Goal: Transaction & Acquisition: Purchase product/service

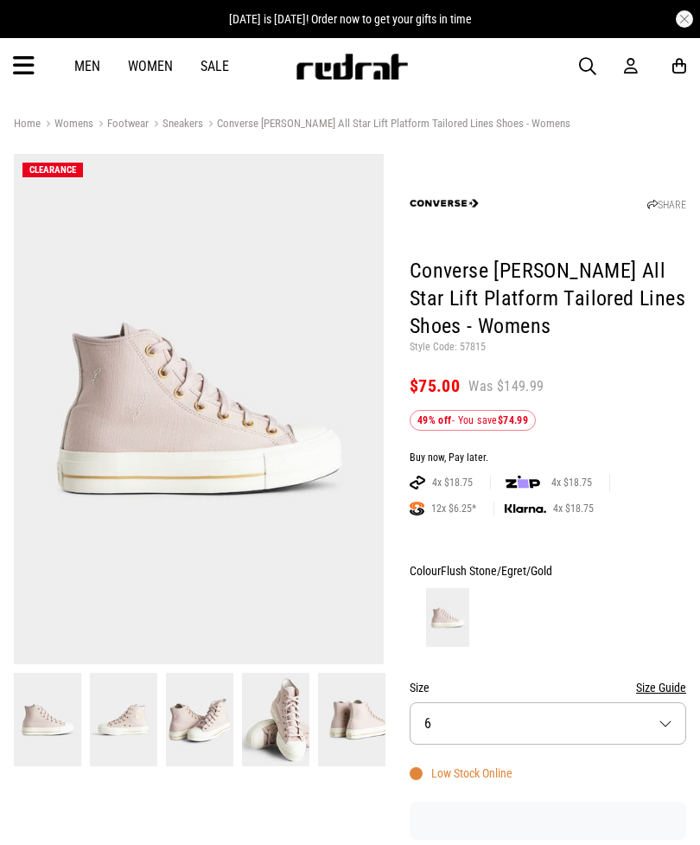
click at [131, 711] on img at bounding box center [123, 719] width 67 height 93
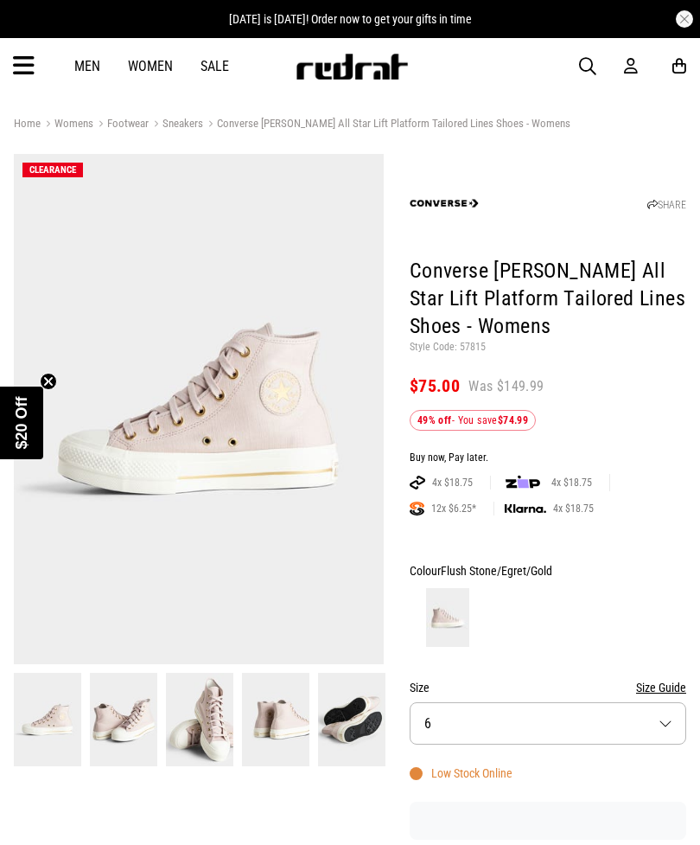
click at [153, 731] on img at bounding box center [123, 719] width 67 height 93
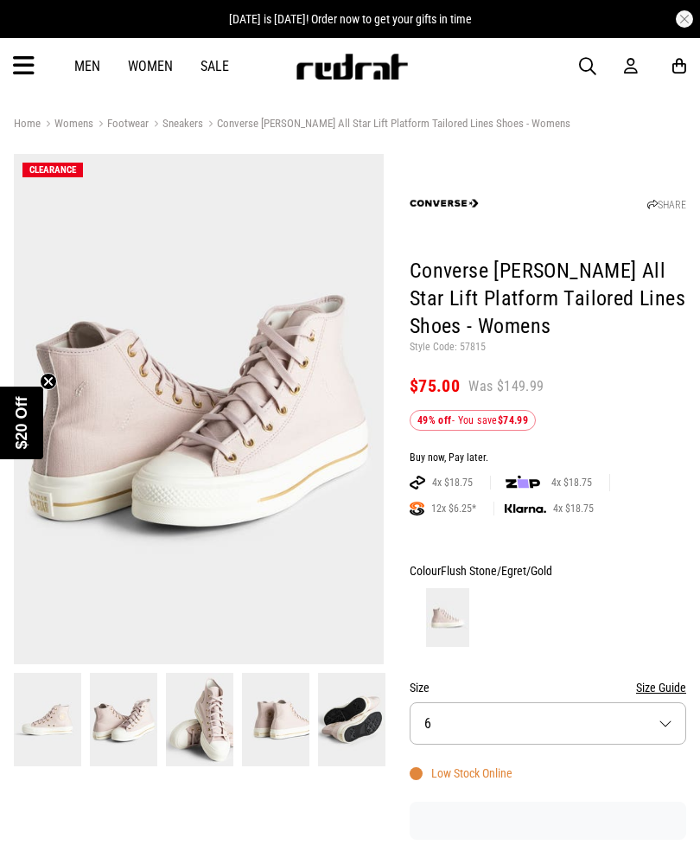
click at [211, 734] on img at bounding box center [199, 719] width 67 height 93
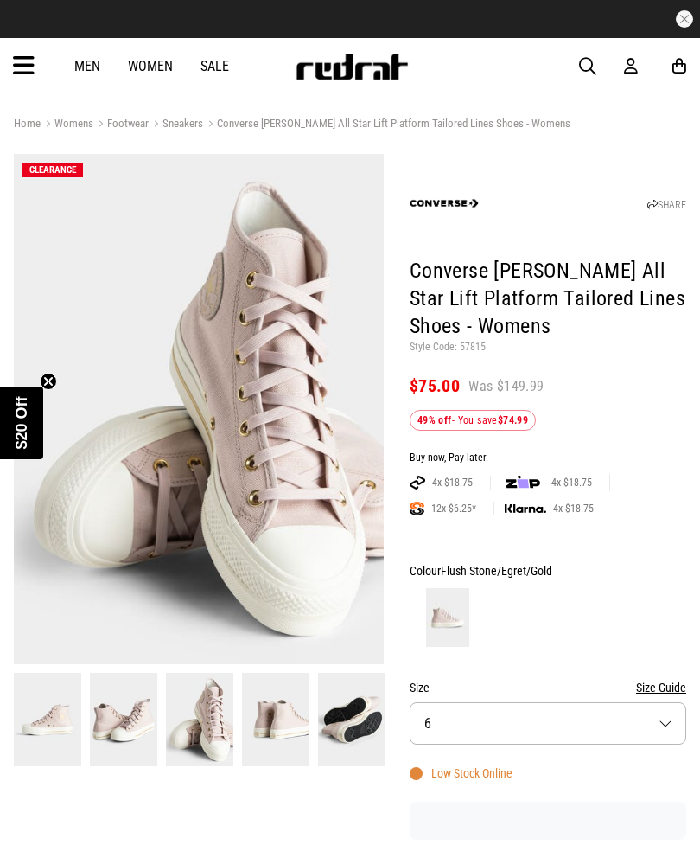
click at [271, 717] on img at bounding box center [275, 719] width 67 height 93
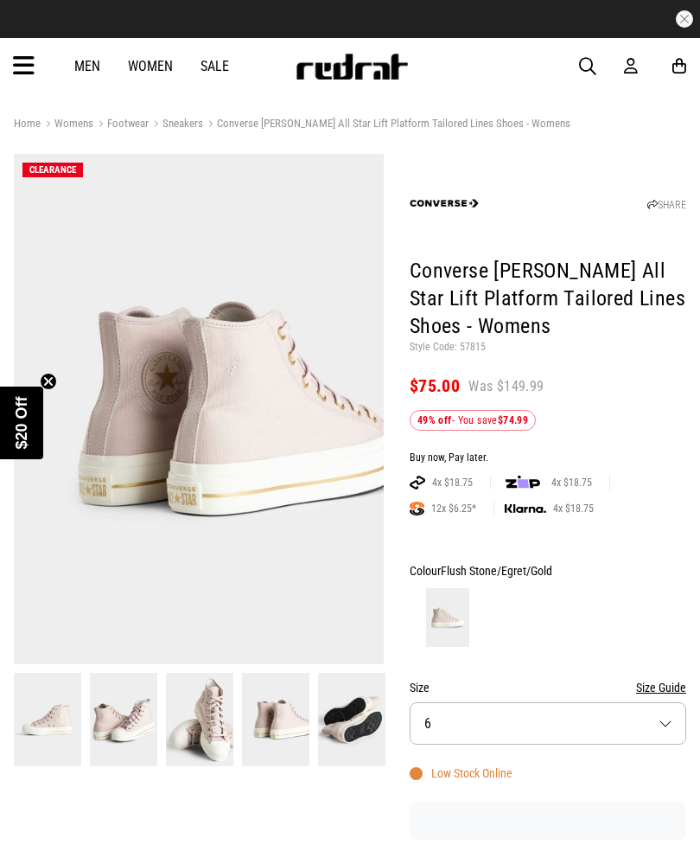
click at [347, 725] on img at bounding box center [351, 719] width 67 height 93
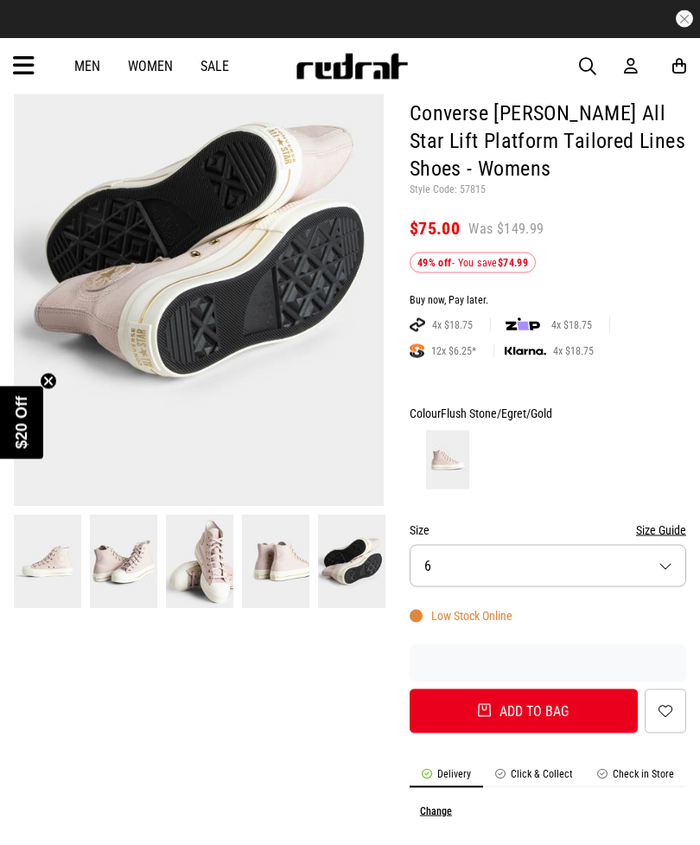
scroll to position [158, 0]
click at [669, 558] on button "Size 6" at bounding box center [548, 565] width 277 height 42
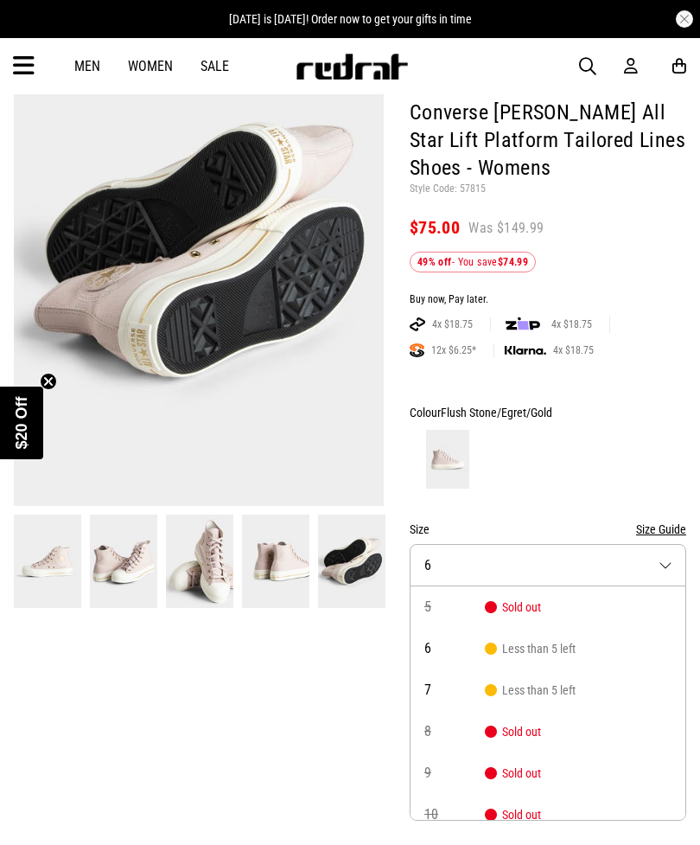
scroll to position [0, 0]
click at [557, 688] on span "Less than 5 left" at bounding box center [530, 690] width 91 height 14
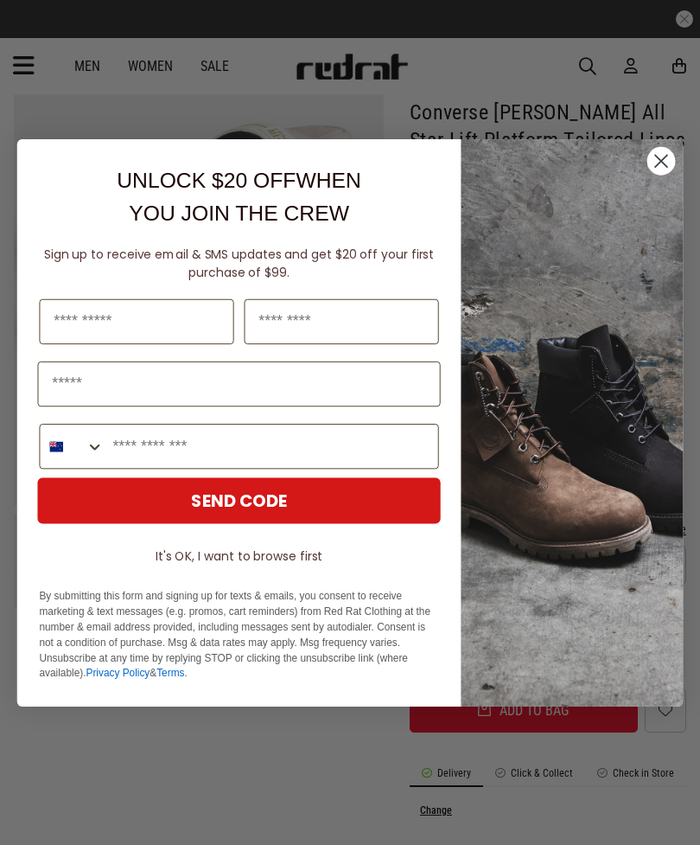
click at [661, 175] on circle "Close dialog" at bounding box center [662, 160] width 29 height 29
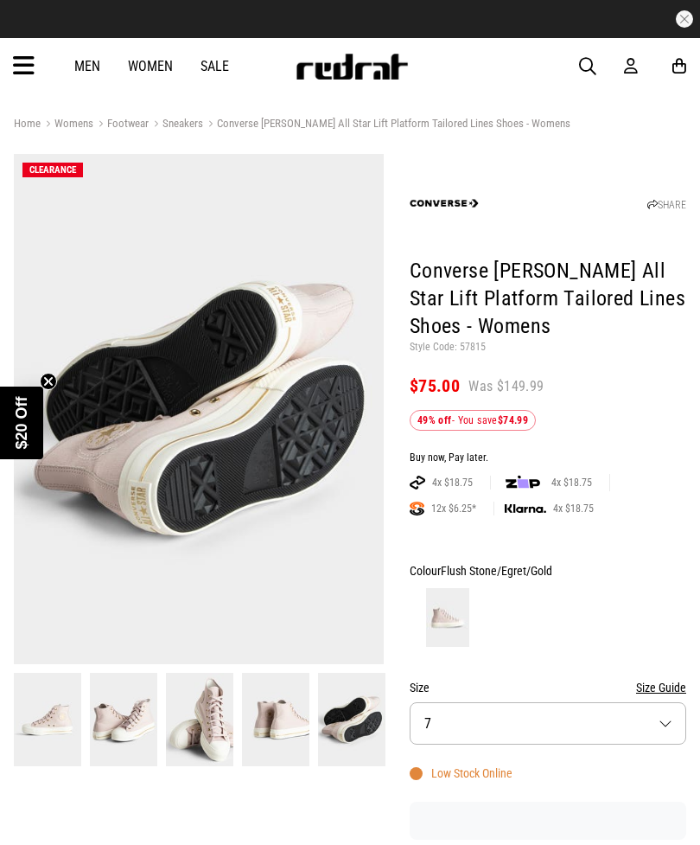
click at [511, 280] on h1 "Converse [PERSON_NAME] All Star Lift Platform Tailored Lines Shoes - Womens" at bounding box center [548, 299] width 277 height 83
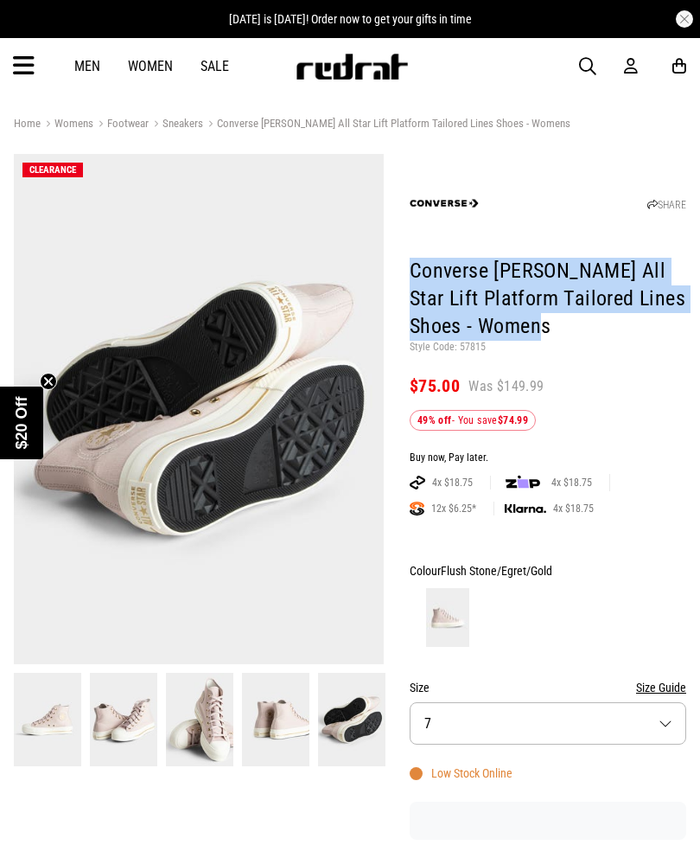
copy h1 "Converse [PERSON_NAME] All Star Lift Platform Tailored Lines Shoes - Womens"
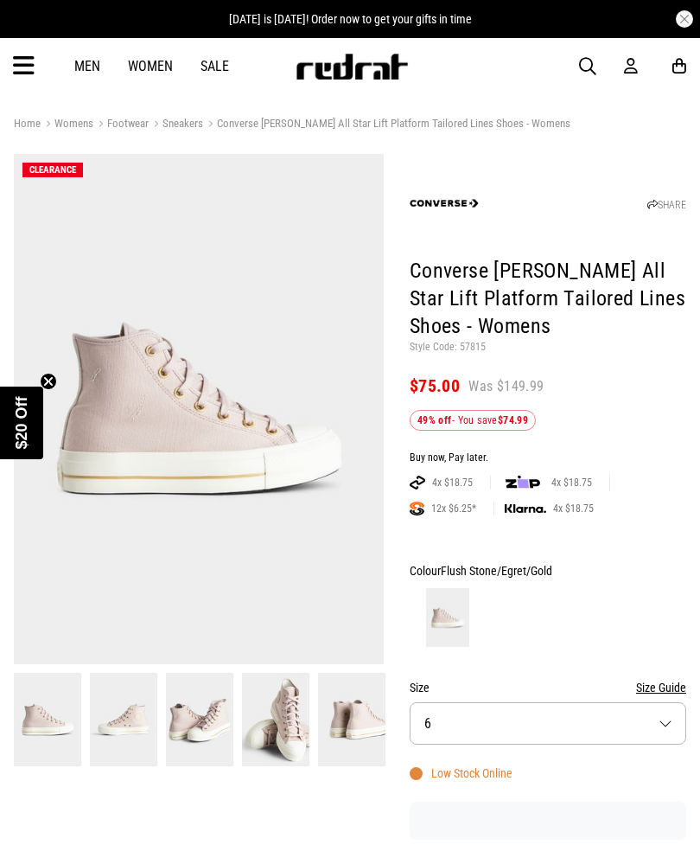
click at [15, 69] on icon at bounding box center [24, 66] width 22 height 29
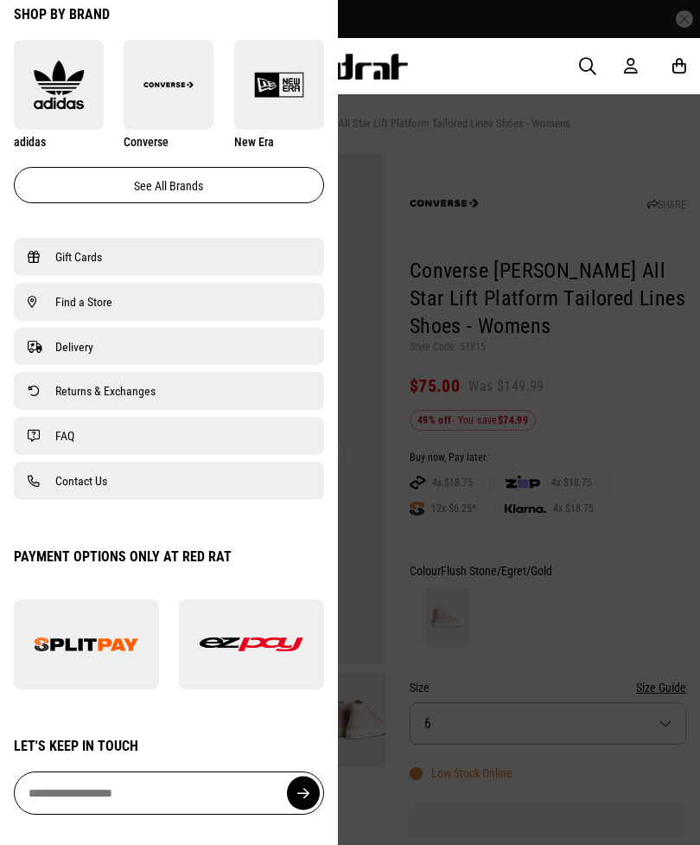
scroll to position [1028, 0]
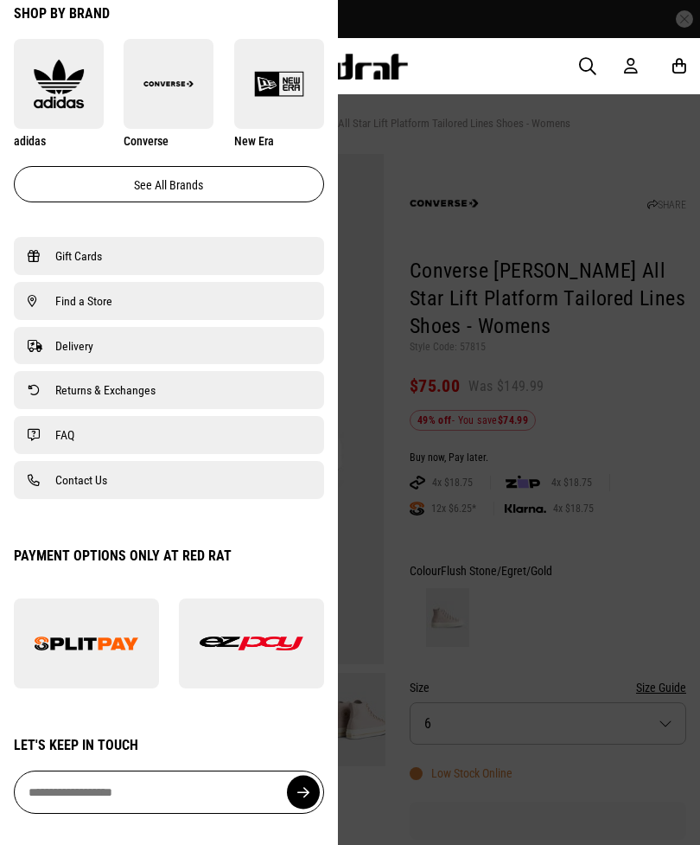
click at [112, 302] on link "Find a Store" at bounding box center [169, 301] width 283 height 21
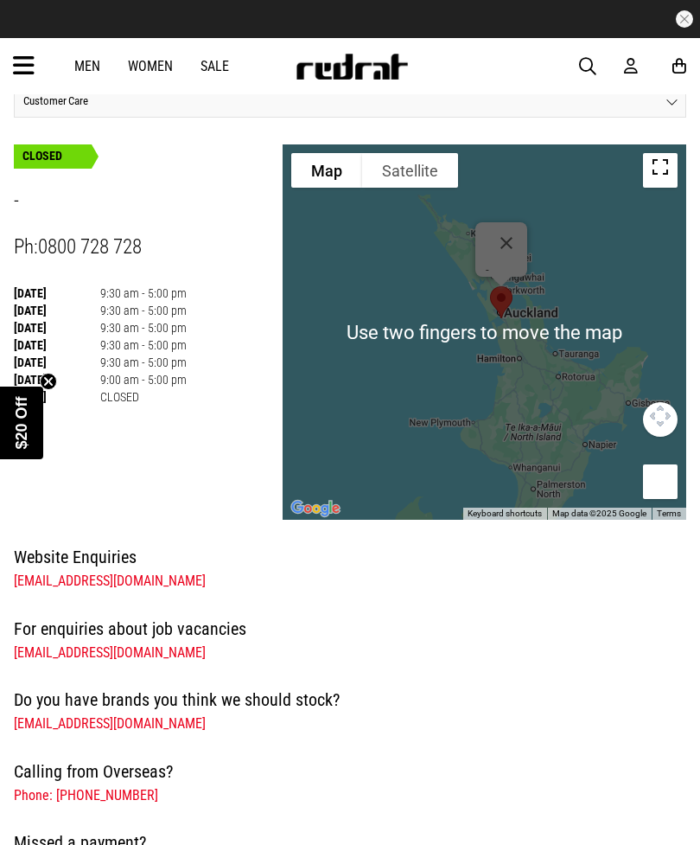
scroll to position [61, 0]
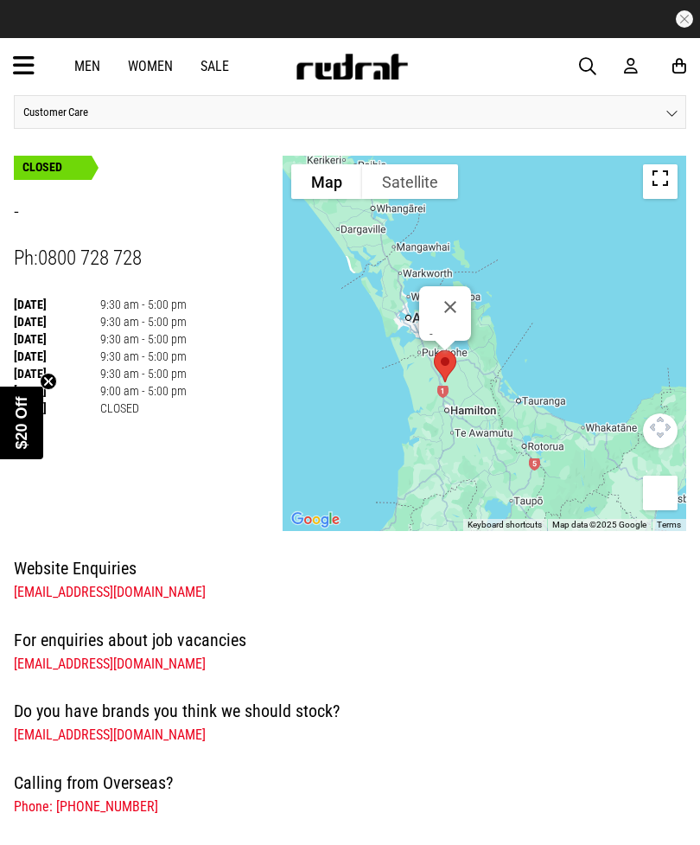
click at [455, 306] on button "Close" at bounding box center [451, 307] width 42 height 42
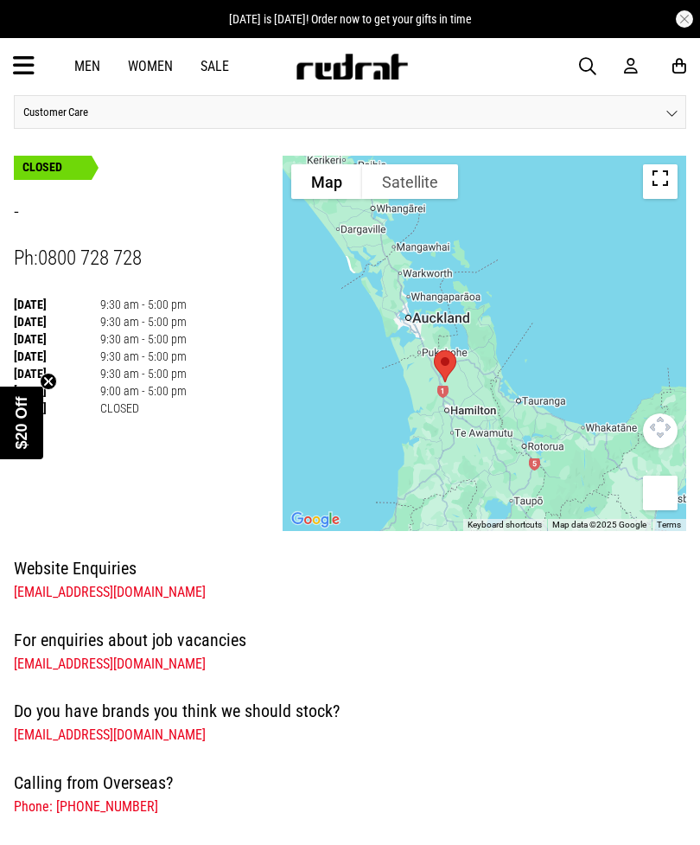
click at [157, 68] on link "Women" at bounding box center [150, 66] width 45 height 16
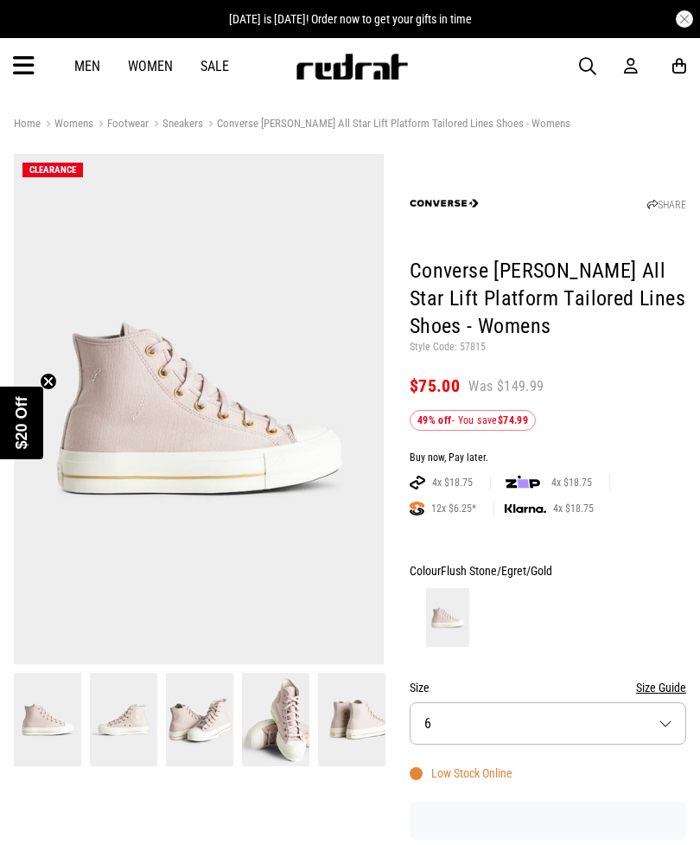
click at [247, 437] on img at bounding box center [199, 409] width 370 height 510
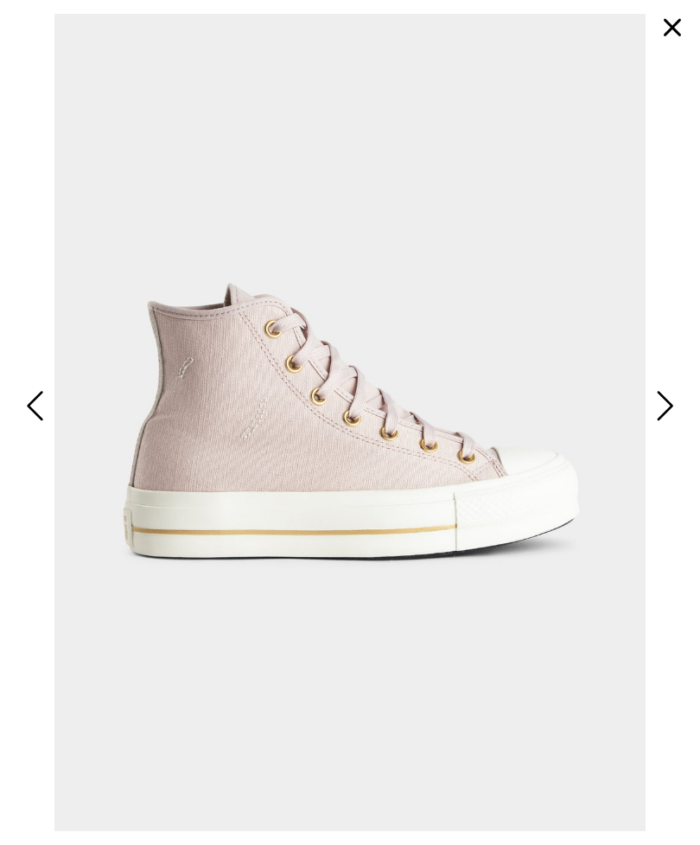
click at [672, 427] on span "Next" at bounding box center [663, 406] width 22 height 42
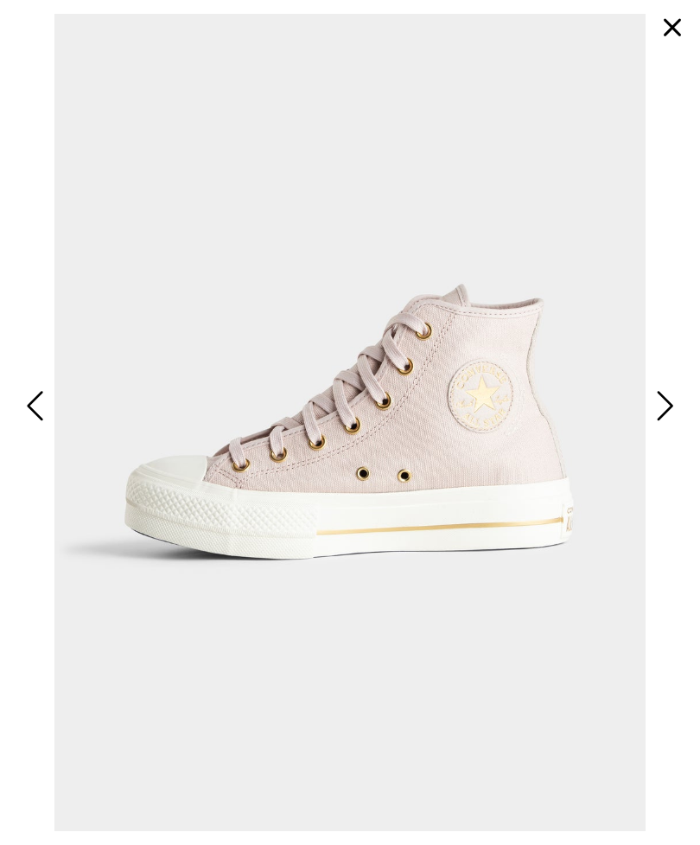
click at [668, 418] on span "Next" at bounding box center [663, 406] width 22 height 42
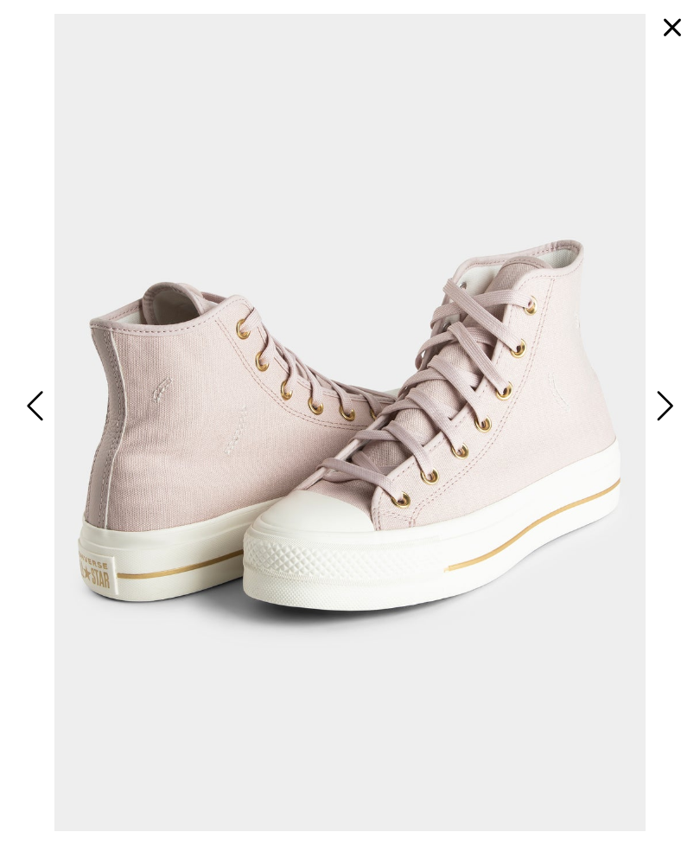
click at [663, 424] on span "Next" at bounding box center [663, 406] width 22 height 42
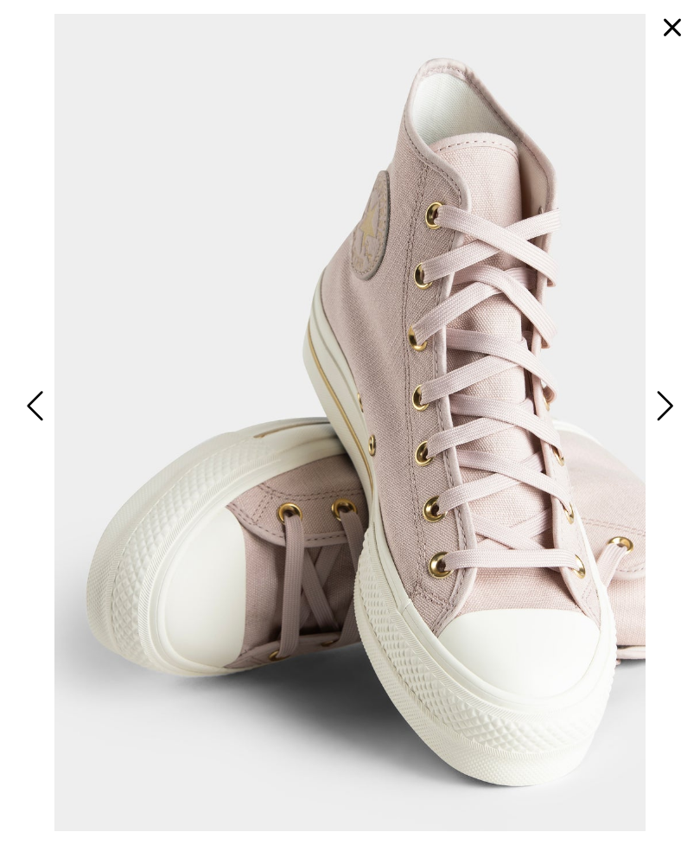
click at [666, 425] on span "Next" at bounding box center [663, 406] width 22 height 42
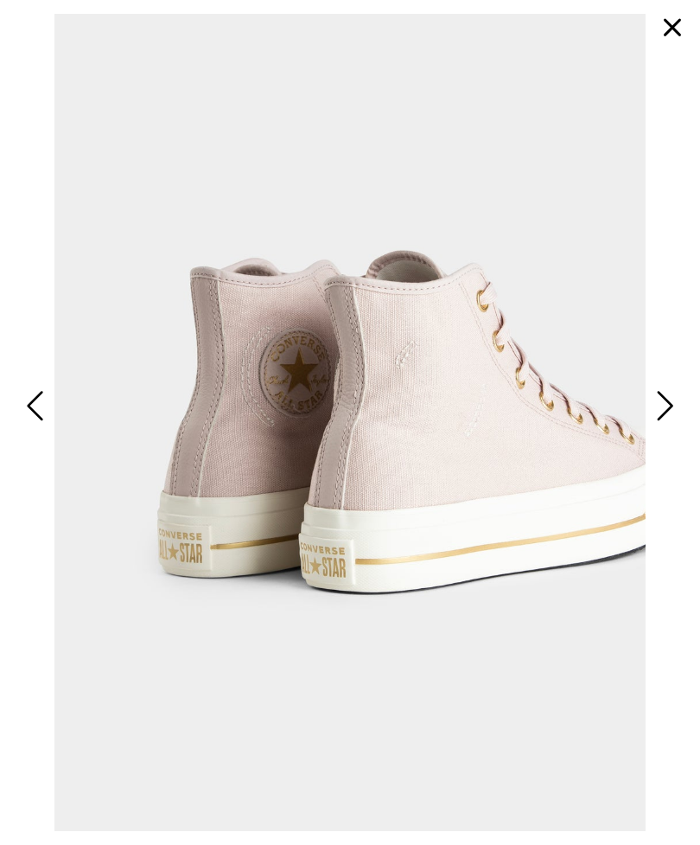
click at [668, 419] on span "Next" at bounding box center [663, 406] width 22 height 42
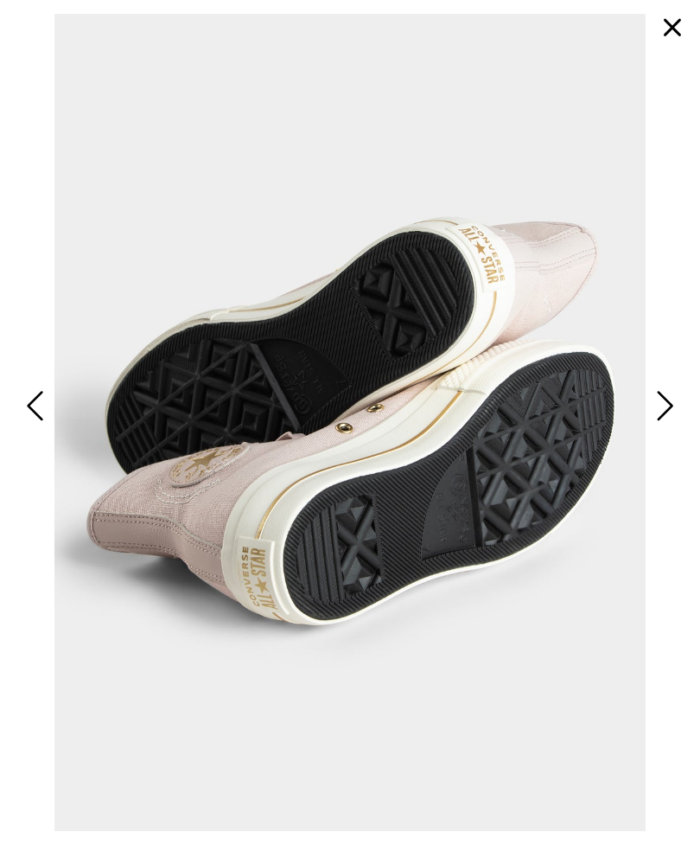
click at [654, 425] on span "Next" at bounding box center [663, 406] width 22 height 42
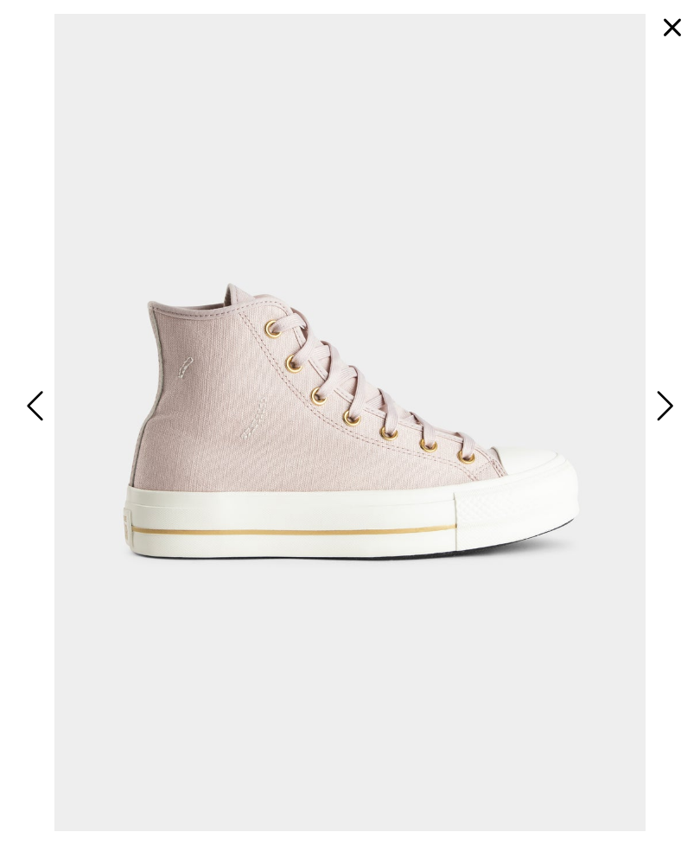
click at [654, 20] on button "button" at bounding box center [673, 28] width 42 height 42
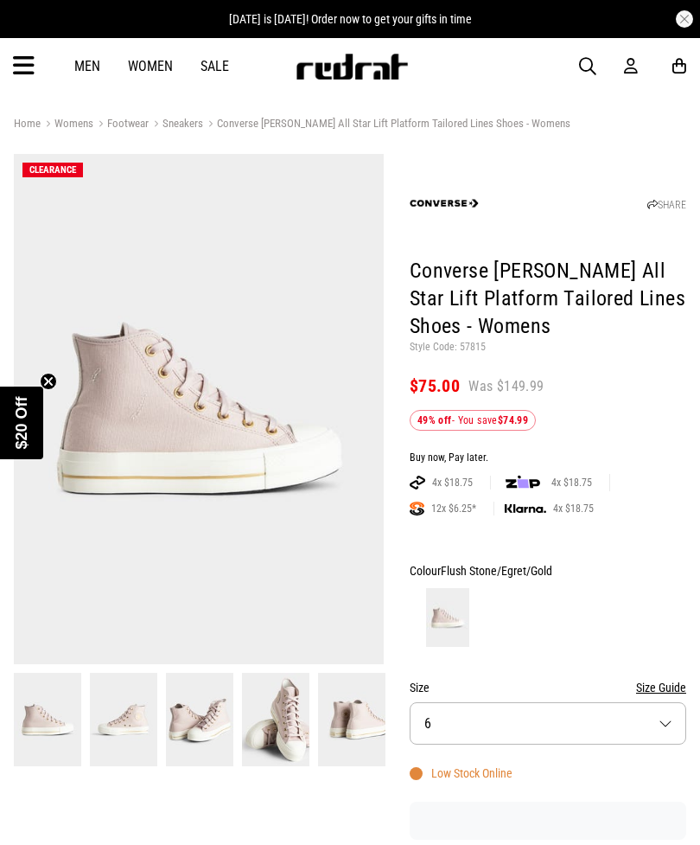
click at [578, 724] on button "Size 6" at bounding box center [548, 723] width 277 height 42
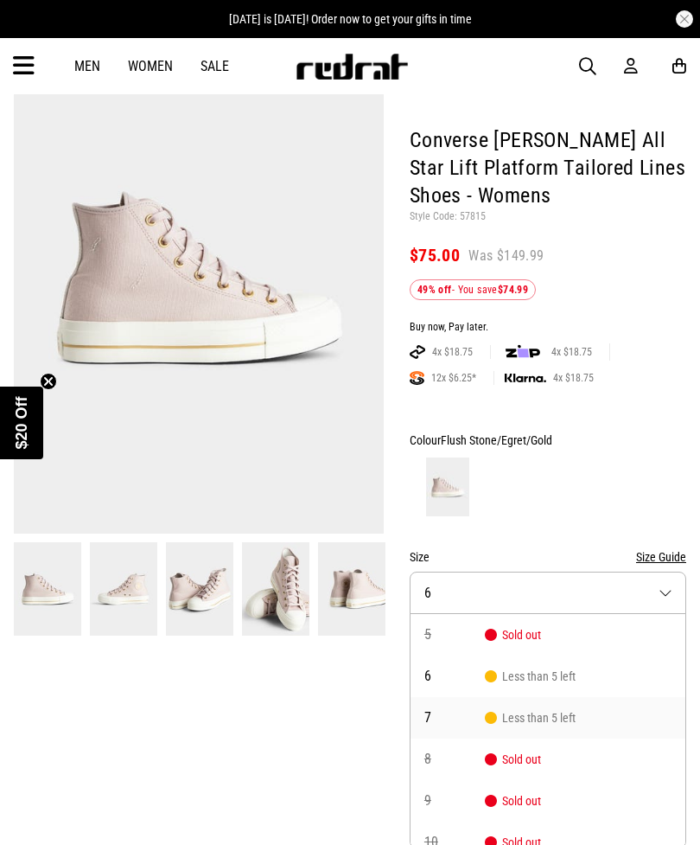
click at [589, 710] on li "7 Less than 5 left" at bounding box center [548, 718] width 275 height 42
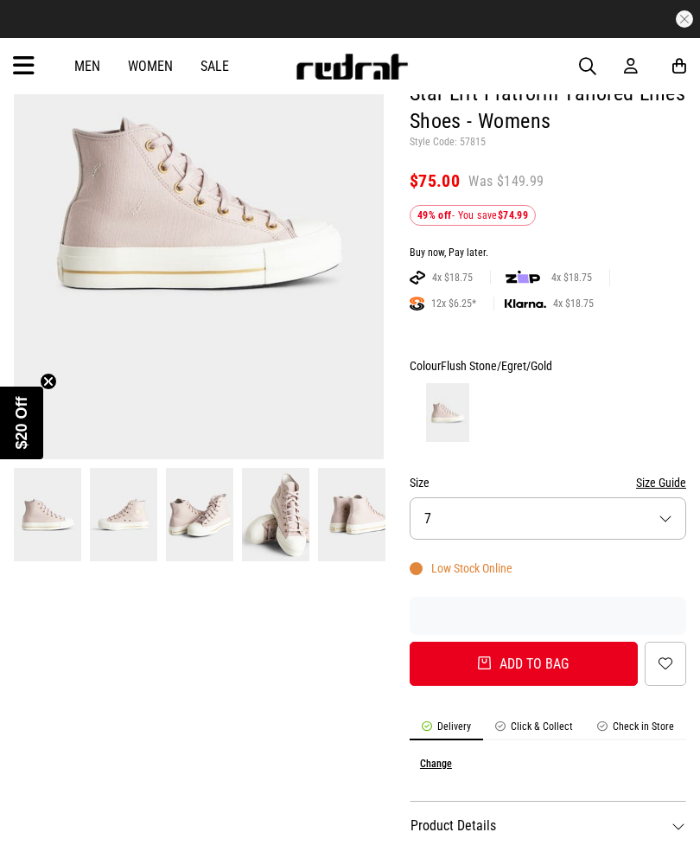
scroll to position [195, 0]
